Goal: Task Accomplishment & Management: Use online tool/utility

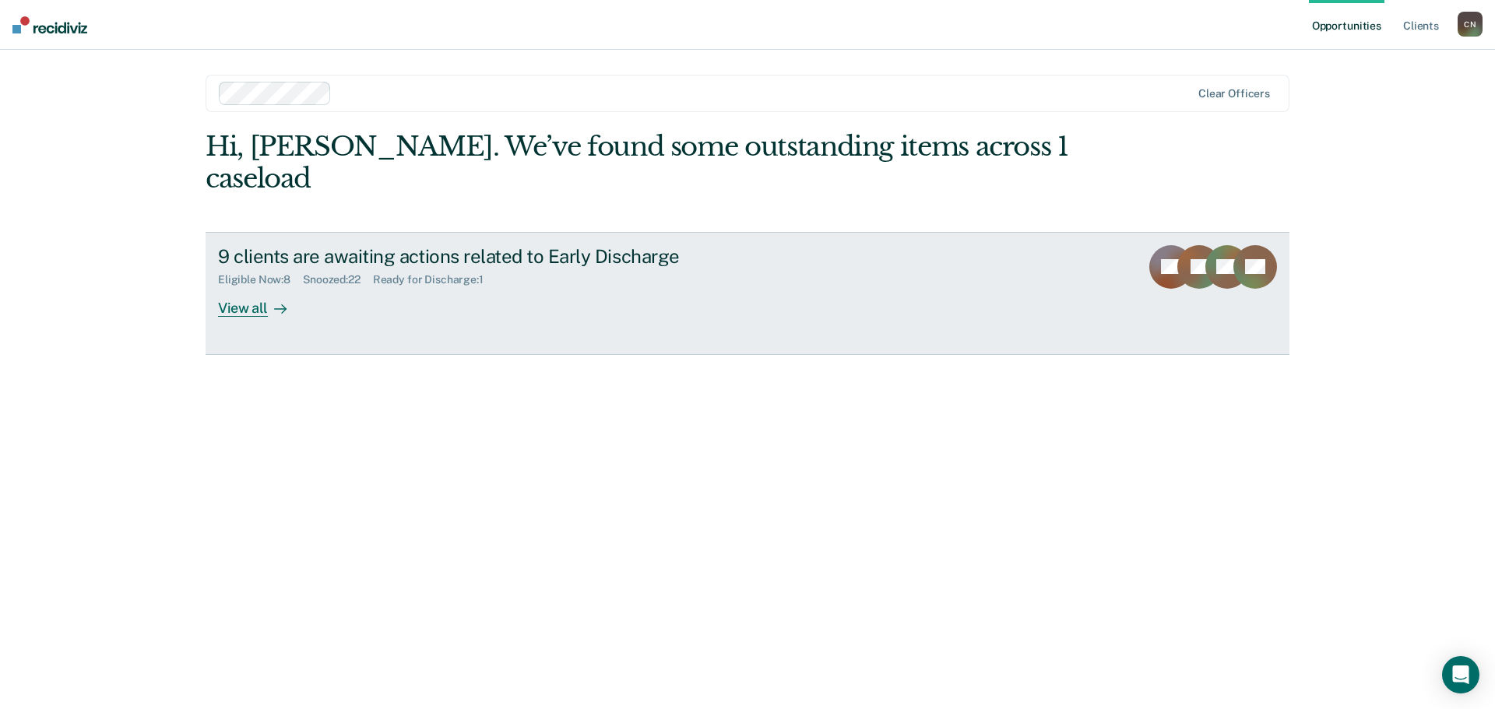
click at [227, 286] on div "View all" at bounding box center [261, 301] width 87 height 30
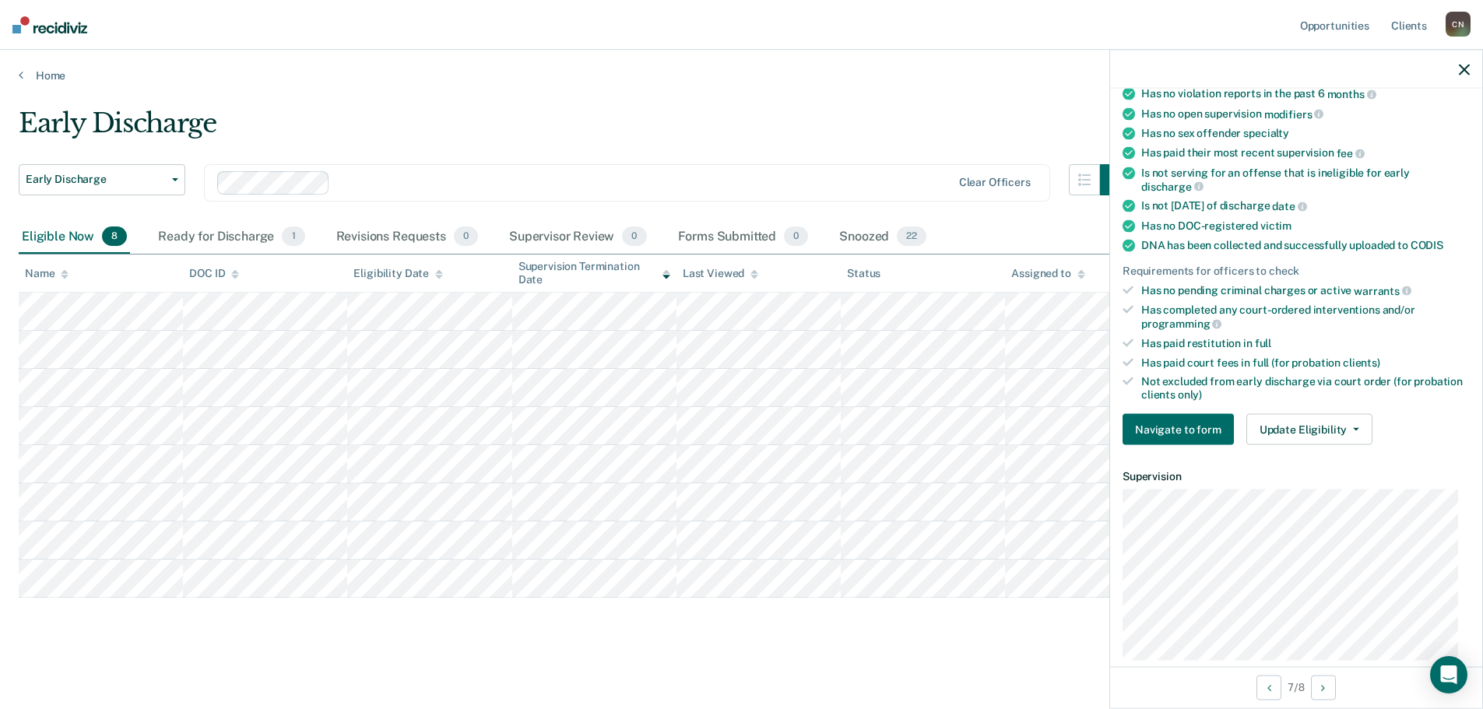
scroll to position [234, 0]
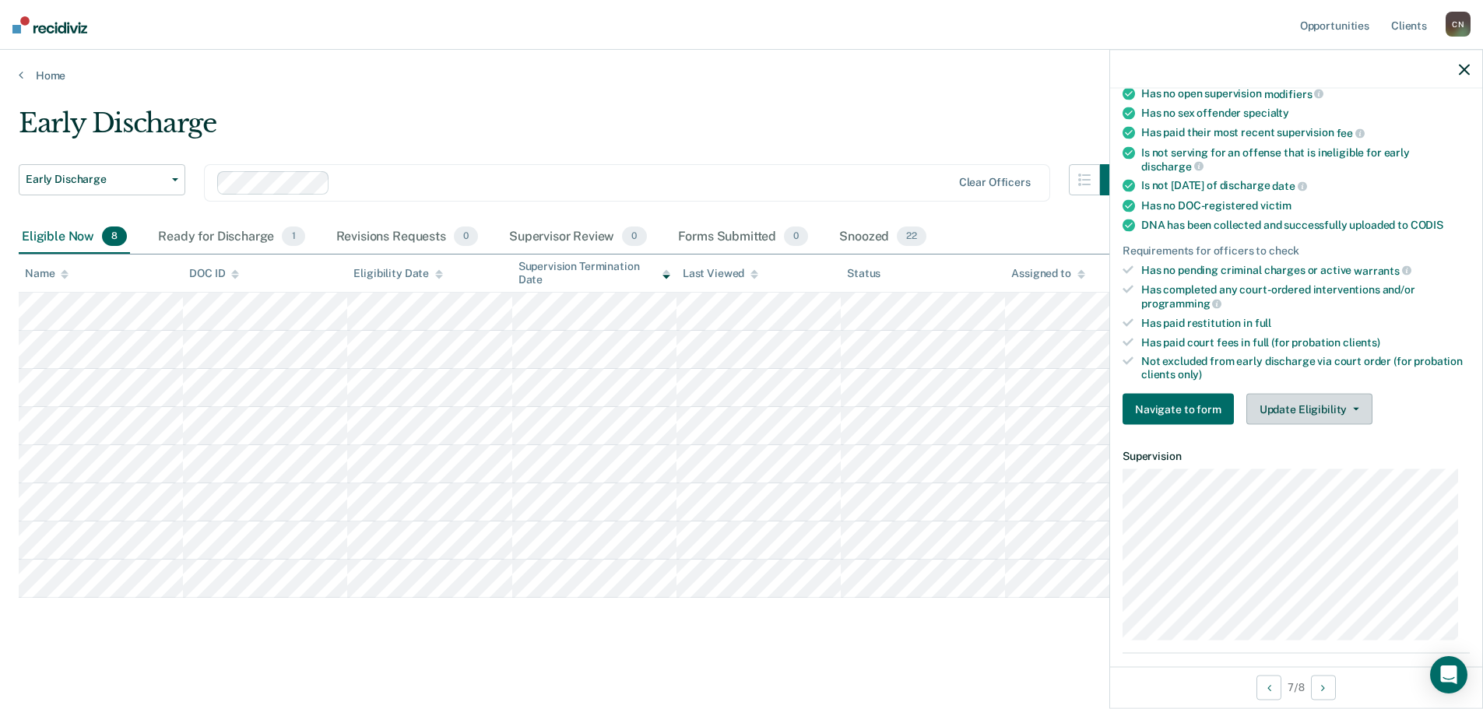
click at [1311, 406] on button "Update Eligibility" at bounding box center [1309, 409] width 126 height 31
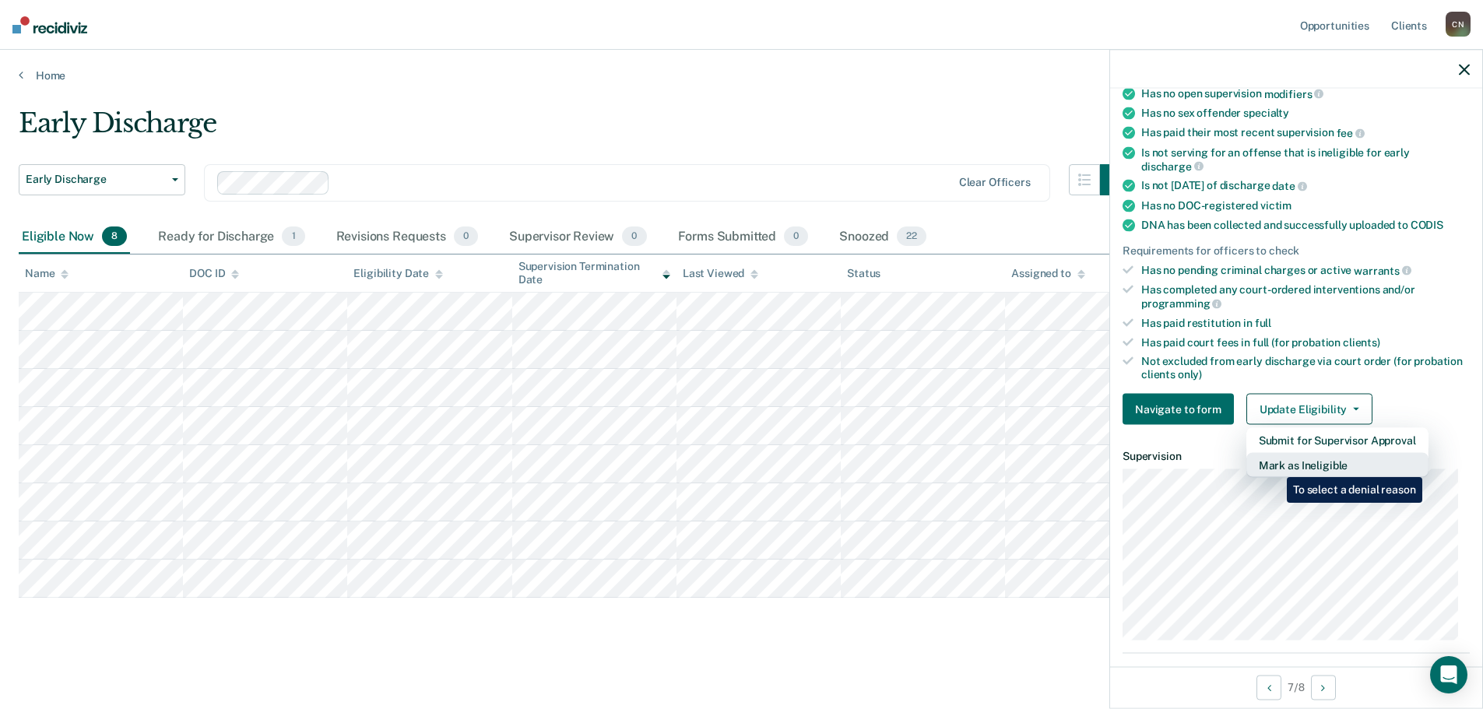
click at [1275, 466] on button "Mark as Ineligible" at bounding box center [1337, 465] width 182 height 25
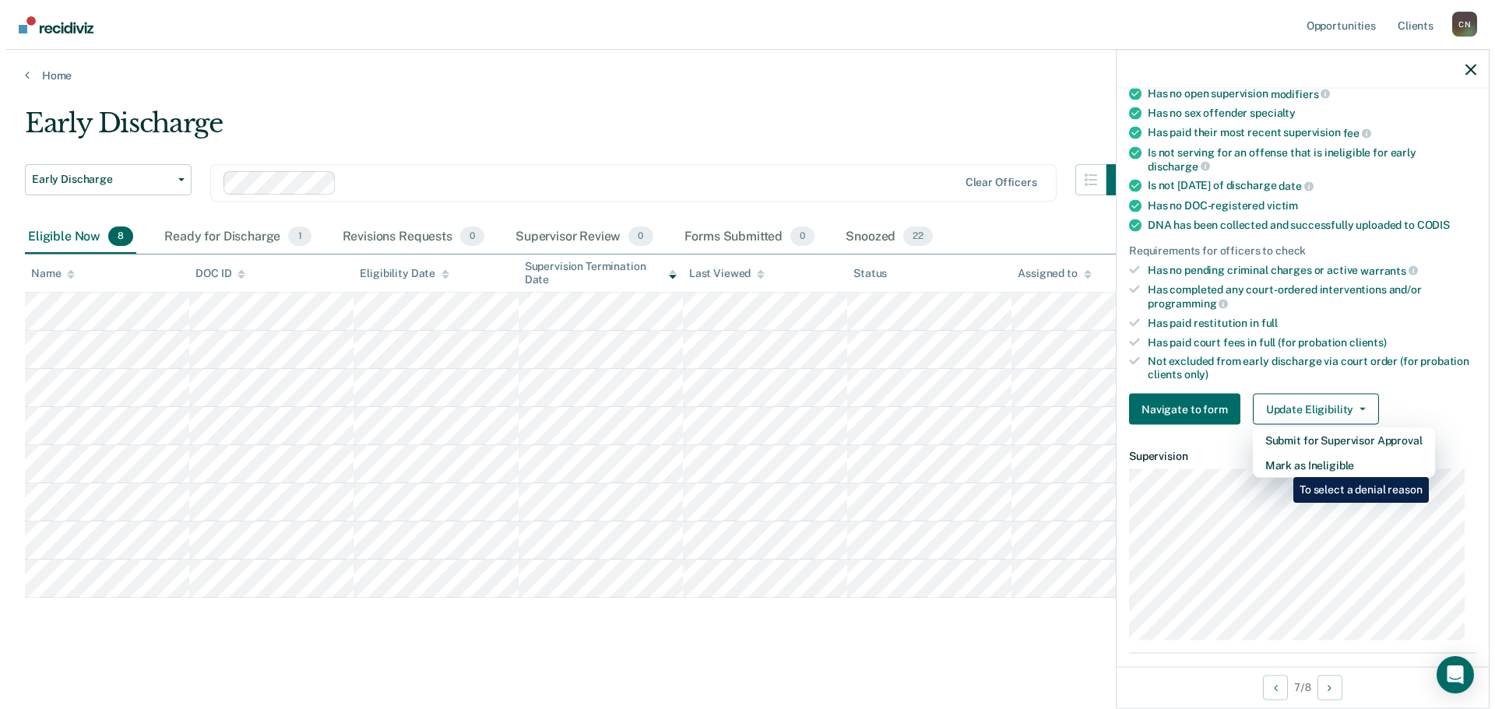
scroll to position [72, 0]
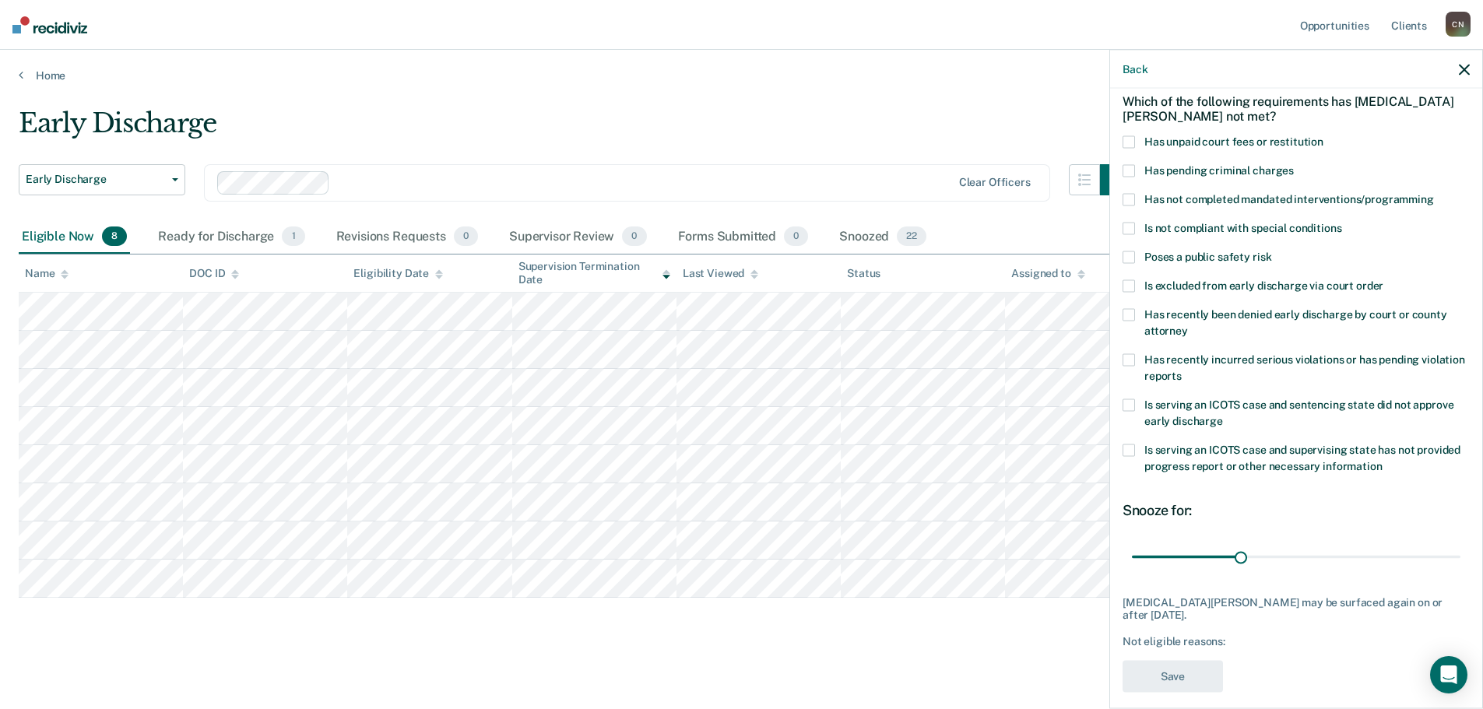
click at [1137, 174] on label "Has pending criminal charges" at bounding box center [1296, 173] width 347 height 16
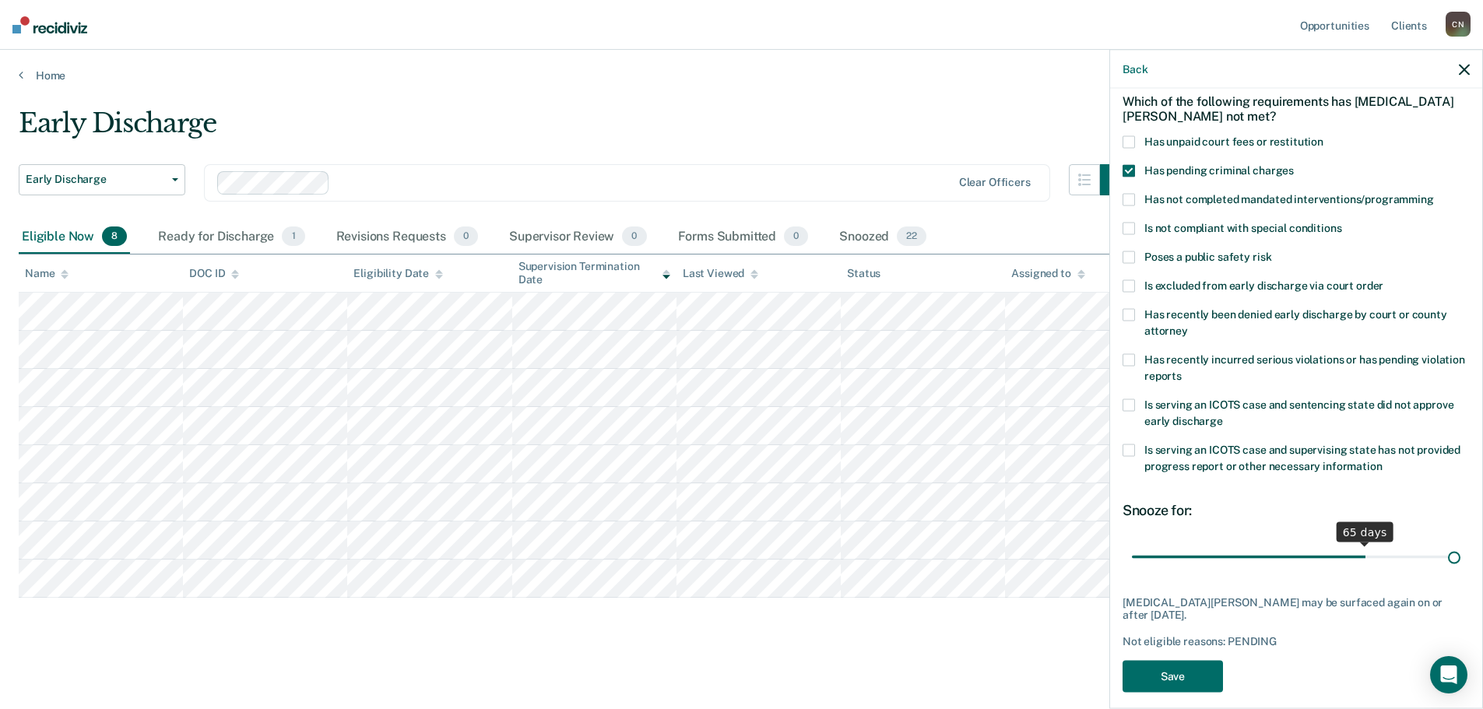
drag, startPoint x: 1237, startPoint y: 557, endPoint x: 1494, endPoint y: 558, distance: 256.9
type input "90"
click at [1460, 558] on input "range" at bounding box center [1296, 556] width 329 height 27
click at [1145, 665] on button "Save" at bounding box center [1173, 676] width 100 height 32
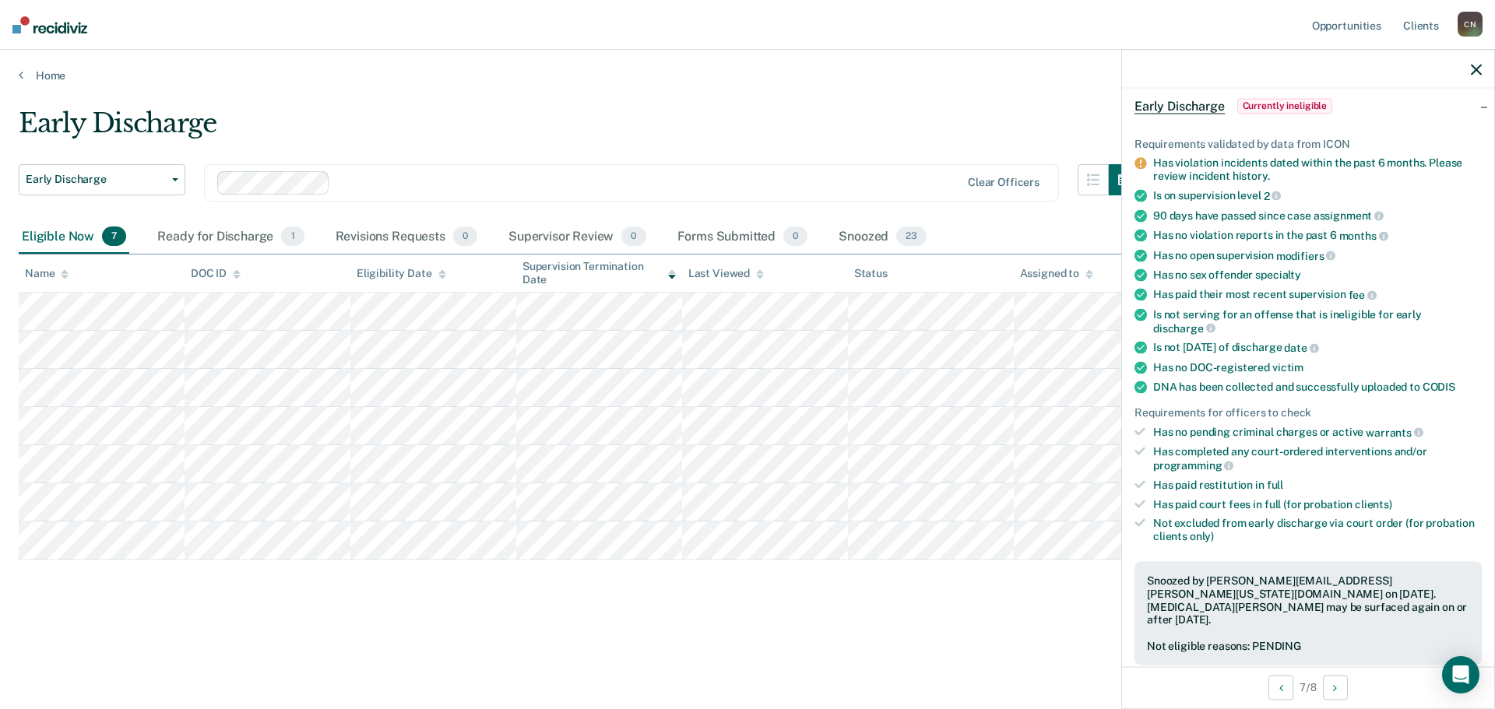
click at [1467, 76] on div at bounding box center [1308, 69] width 372 height 39
click at [1473, 72] on icon "button" at bounding box center [1476, 69] width 11 height 11
